Goal: Task Accomplishment & Management: Manage account settings

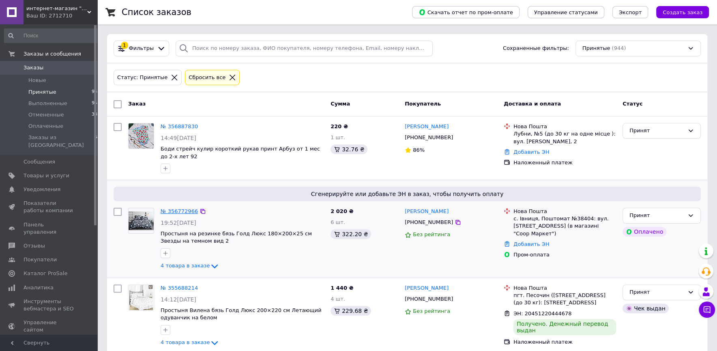
click at [182, 214] on link "№ 356772966" at bounding box center [179, 211] width 37 height 6
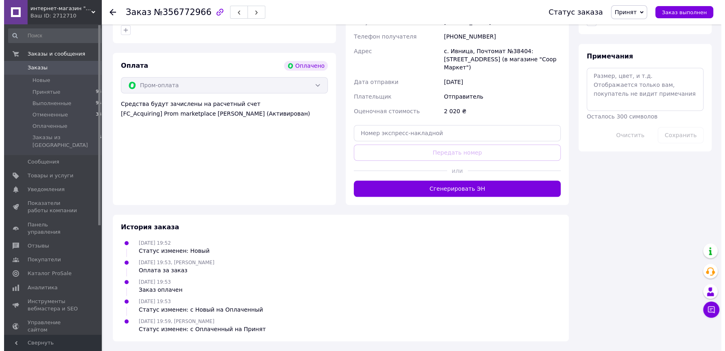
scroll to position [359, 0]
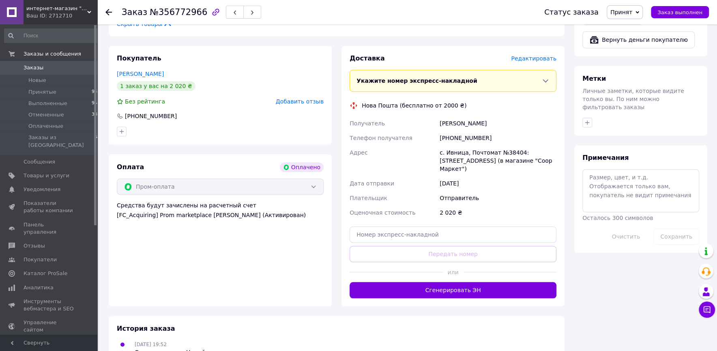
click at [543, 62] on span "Редактировать" at bounding box center [533, 58] width 45 height 6
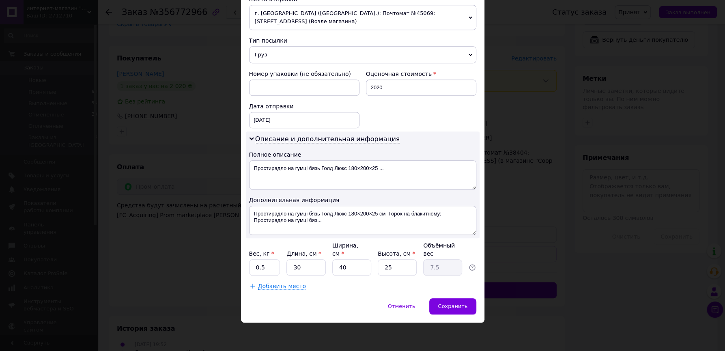
scroll to position [409, 0]
drag, startPoint x: 274, startPoint y: 266, endPoint x: 238, endPoint y: 264, distance: 36.1
click at [241, 264] on div "Способ доставки Нова Пошта (бесплатно от 2000 ₴) Плательщик Отправитель Получат…" at bounding box center [362, 28] width 243 height 540
type input "3"
click at [399, 264] on input "25" at bounding box center [397, 267] width 39 height 16
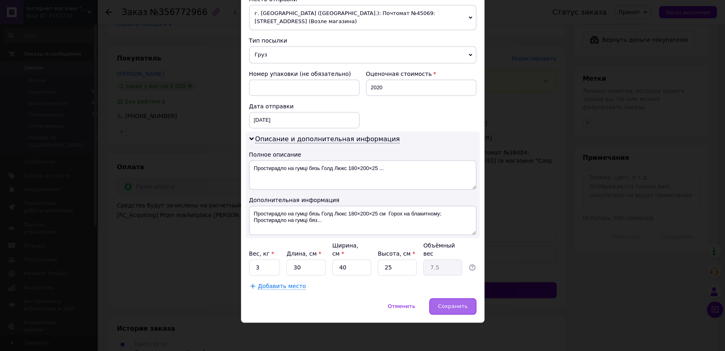
click at [461, 305] on span "Сохранить" at bounding box center [453, 306] width 30 height 6
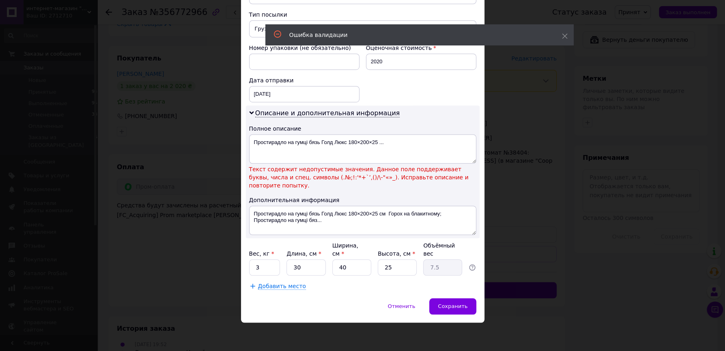
scroll to position [437, 0]
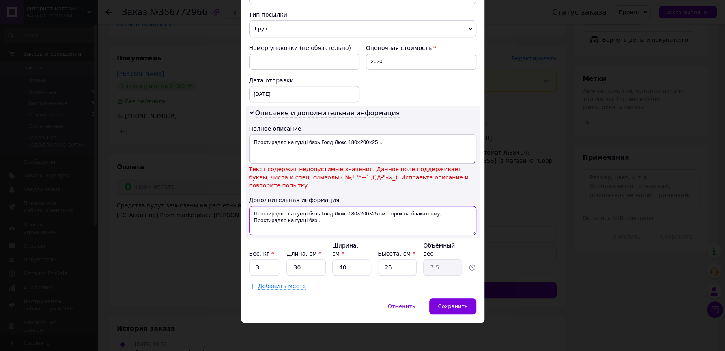
drag, startPoint x: 369, startPoint y: 218, endPoint x: 374, endPoint y: 214, distance: 6.1
click at [374, 214] on textarea "Простирадло на гумці бязь Голд Люкс 180×200×25 см Горох на блакитному; Простира…" at bounding box center [362, 220] width 227 height 29
click at [391, 216] on textarea "Простирадло на гумці бязь Голд Люкс 180×200×25 см Горох на блакитному; Простира…" at bounding box center [362, 220] width 227 height 29
drag, startPoint x: 395, startPoint y: 124, endPoint x: 210, endPoint y: 127, distance: 185.0
click at [249, 134] on textarea "Простирадло на гумці бязь Голд Люкс 180×200×25 ..." at bounding box center [362, 148] width 227 height 29
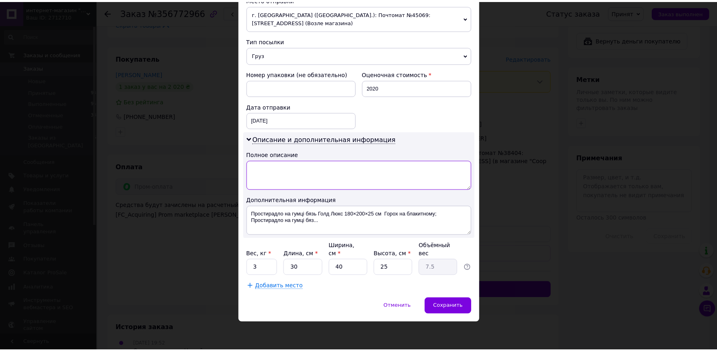
scroll to position [409, 0]
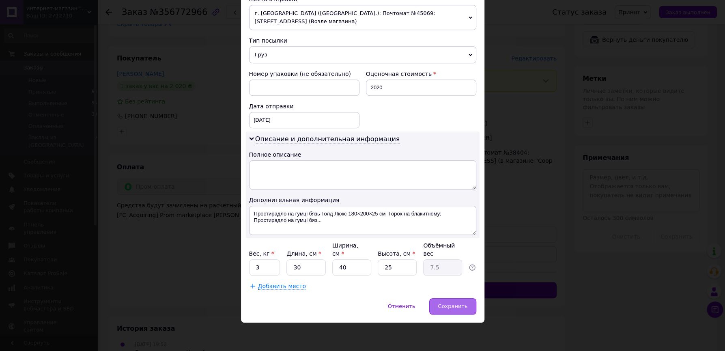
click at [442, 308] on span "Сохранить" at bounding box center [453, 306] width 30 height 6
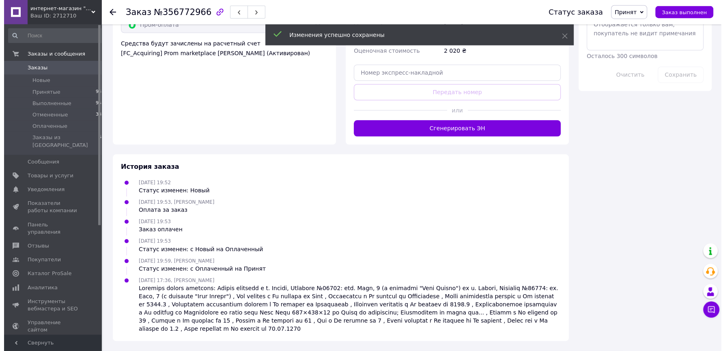
scroll to position [538, 0]
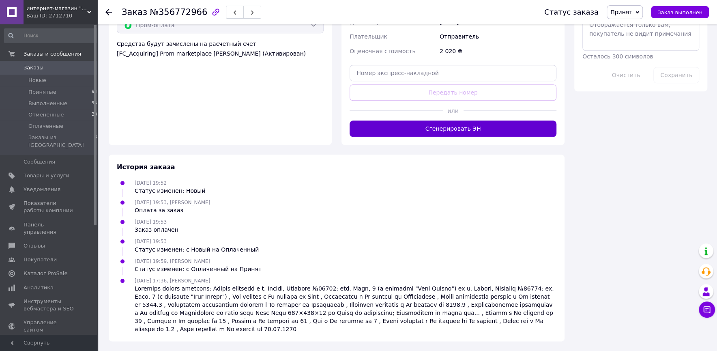
click at [466, 137] on button "Сгенерировать ЭН" at bounding box center [453, 128] width 207 height 16
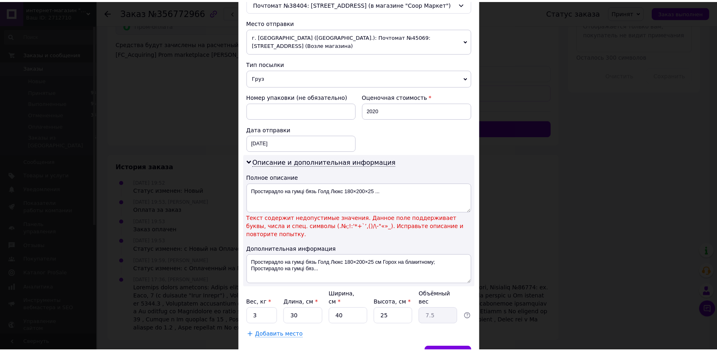
scroll to position [375, 0]
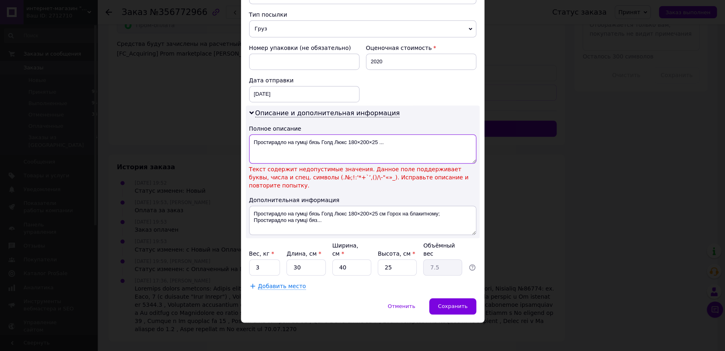
click at [424, 163] on textarea "Простирадло на гумці бязь Голд Люкс 180×200×25 ..." at bounding box center [362, 148] width 227 height 29
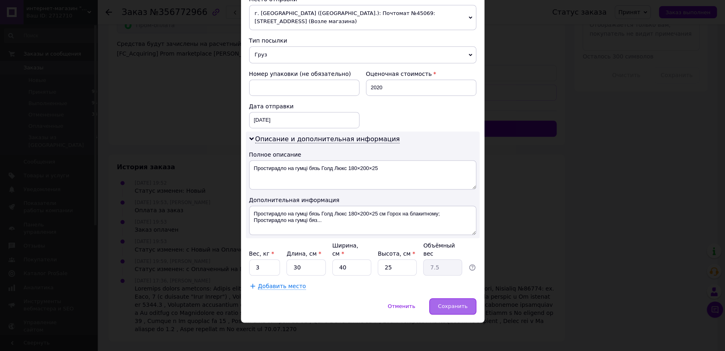
click at [446, 309] on span "Сохранить" at bounding box center [453, 306] width 30 height 6
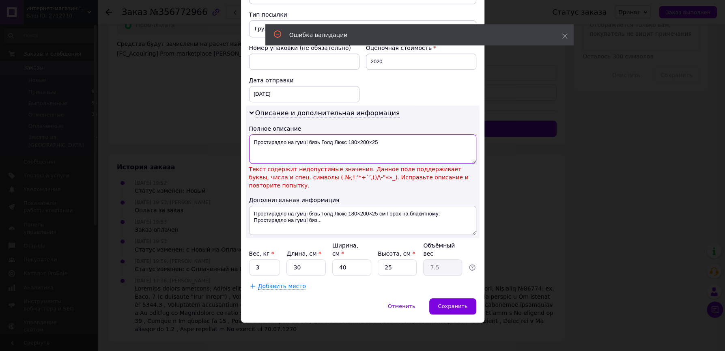
click at [390, 163] on textarea "Простирадло на гумці бязь Голд Люкс 180×200×25" at bounding box center [362, 148] width 227 height 29
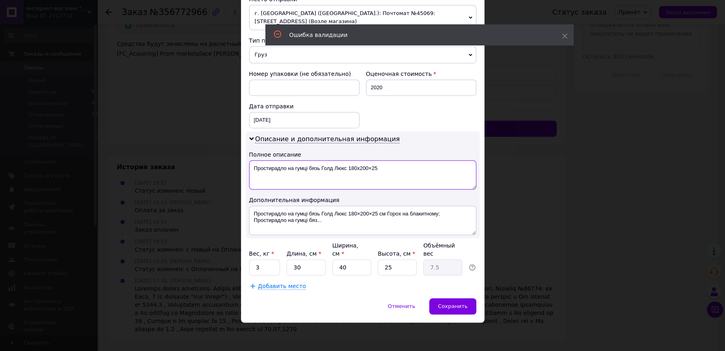
click at [404, 185] on textarea "Простирадло на гумці бязь Голд Люкс 180х200×25" at bounding box center [362, 174] width 227 height 29
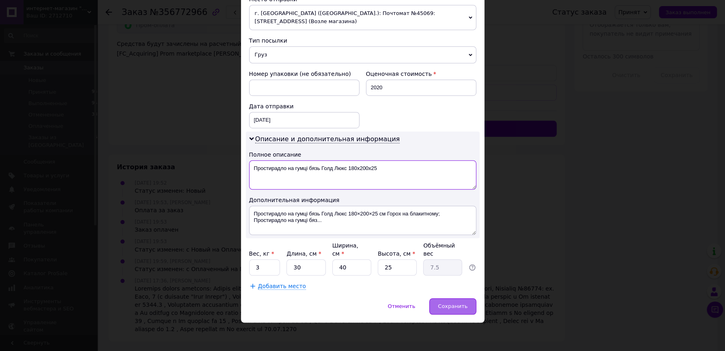
type textarea "Простирадло на гумці бязь Голд Люкс 180х200х25"
click at [449, 309] on span "Сохранить" at bounding box center [453, 306] width 30 height 6
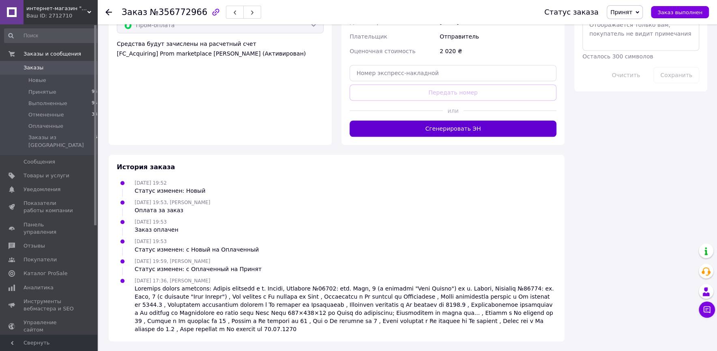
click at [481, 137] on button "Сгенерировать ЭН" at bounding box center [453, 128] width 207 height 16
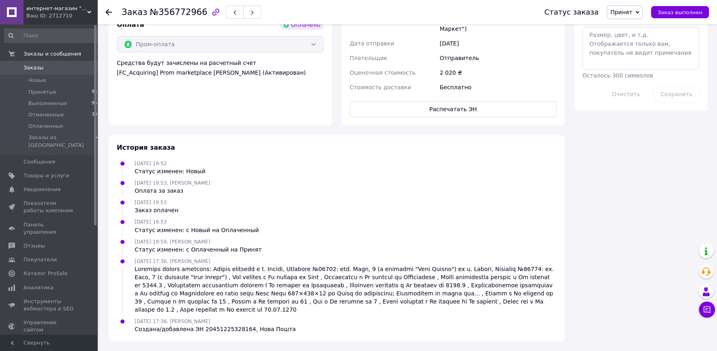
scroll to position [717, 0]
click at [451, 101] on button "Распечатать ЭН" at bounding box center [453, 109] width 207 height 16
click at [455, 11] on div "Заказ №356772966" at bounding box center [325, 12] width 406 height 24
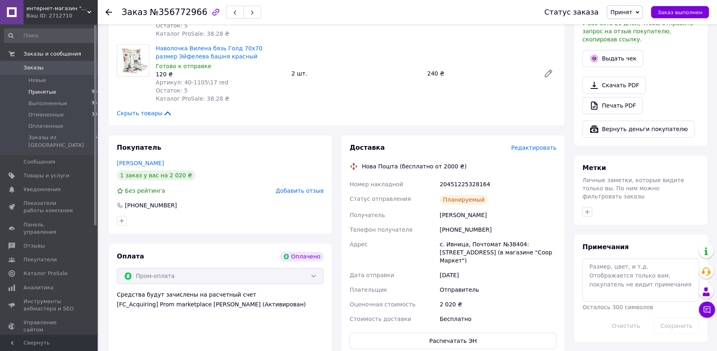
click at [41, 96] on span "Принятые" at bounding box center [42, 91] width 28 height 7
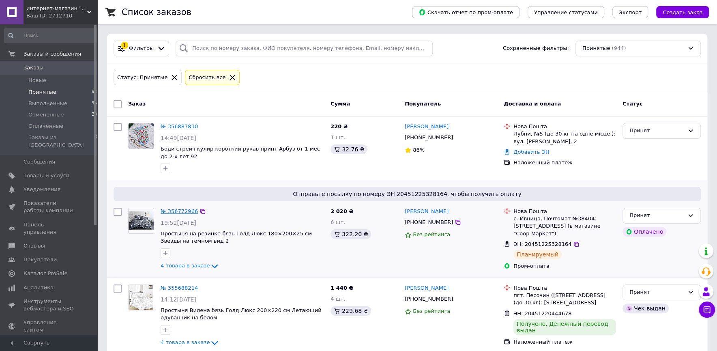
click at [184, 214] on link "№ 356772966" at bounding box center [179, 211] width 37 height 6
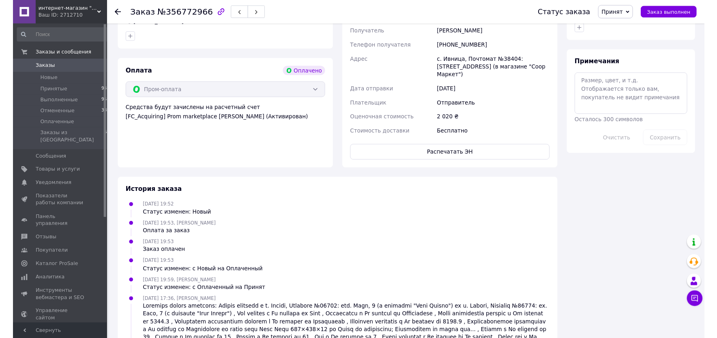
scroll to position [478, 0]
